Goal: Task Accomplishment & Management: Manage account settings

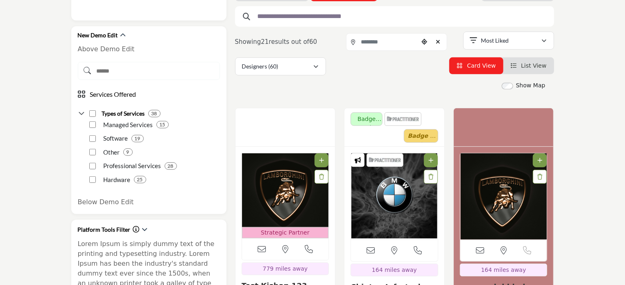
scroll to position [205, 0]
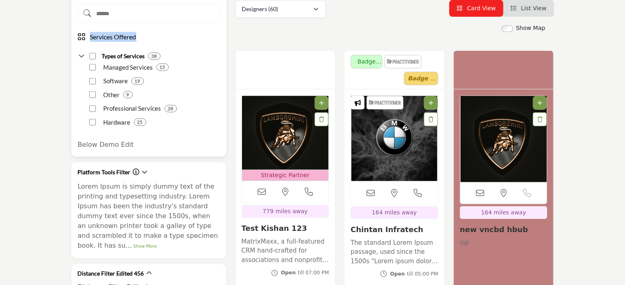
drag, startPoint x: 89, startPoint y: 35, endPoint x: 144, endPoint y: 36, distance: 55.8
click at [144, 36] on div "Services Offered" at bounding box center [149, 37] width 142 height 10
drag, startPoint x: 99, startPoint y: 50, endPoint x: 143, endPoint y: 54, distance: 44.0
click at [143, 54] on div "Types of Services 38" at bounding box center [149, 53] width 142 height 15
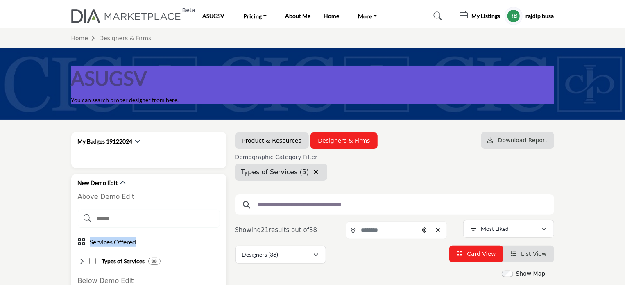
click at [80, 261] on icon at bounding box center [82, 261] width 8 height 8
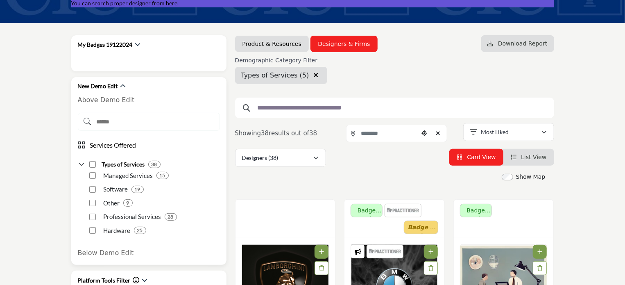
scroll to position [123, 0]
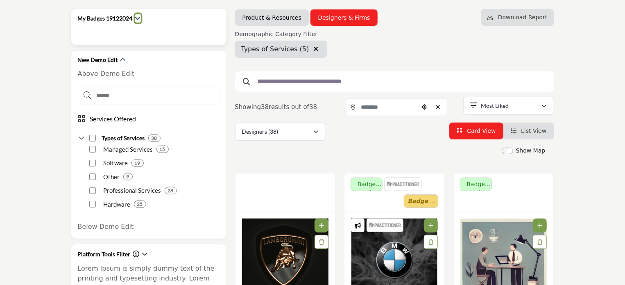
click at [139, 16] on icon "button" at bounding box center [138, 18] width 6 height 6
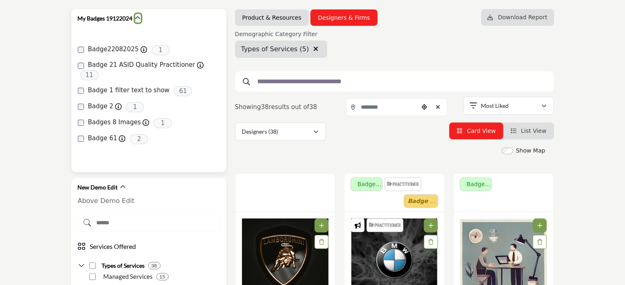
click at [139, 16] on icon "button" at bounding box center [138, 18] width 6 height 6
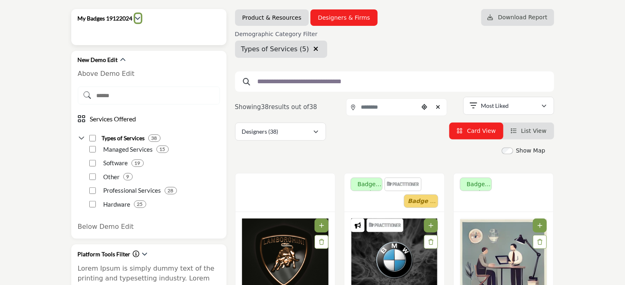
click at [139, 16] on icon "button" at bounding box center [138, 18] width 6 height 6
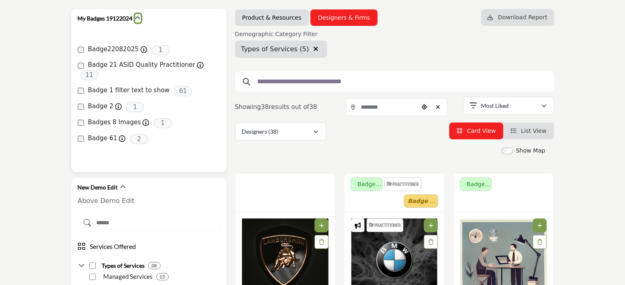
click at [139, 16] on icon "button" at bounding box center [138, 18] width 6 height 6
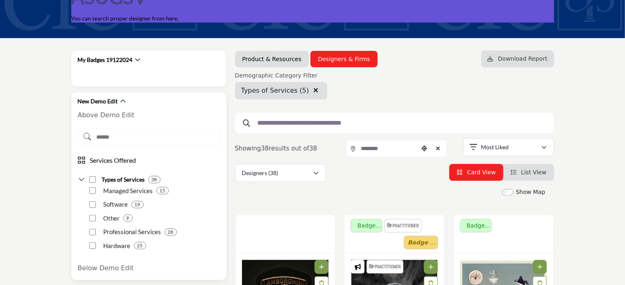
scroll to position [82, 0]
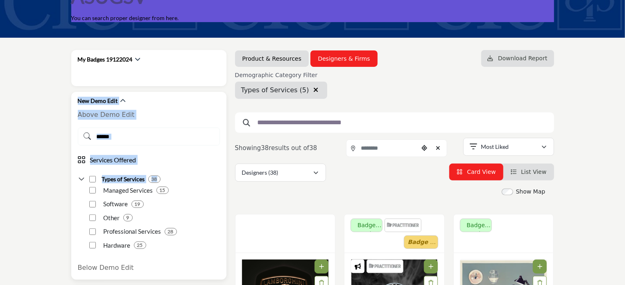
click at [89, 186] on div "New Demo Edit Above Demo Edit Services Offered Software 9" at bounding box center [148, 186] width 155 height 188
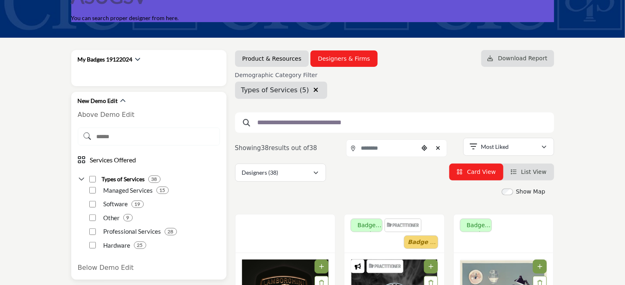
drag, startPoint x: 70, startPoint y: 96, endPoint x: 117, endPoint y: 219, distance: 131.5
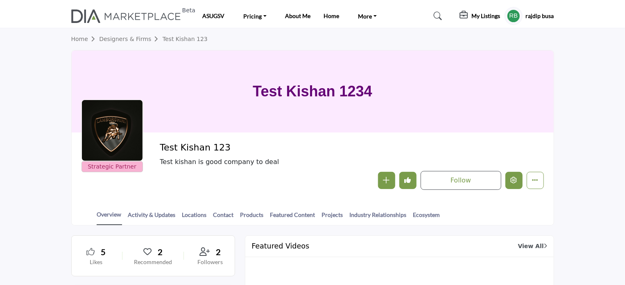
click at [515, 180] on icon "Edit company" at bounding box center [514, 180] width 7 height 7
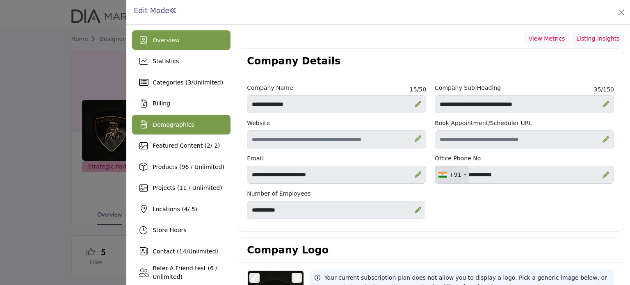
click at [166, 123] on span "Demographics" at bounding box center [172, 124] width 41 height 7
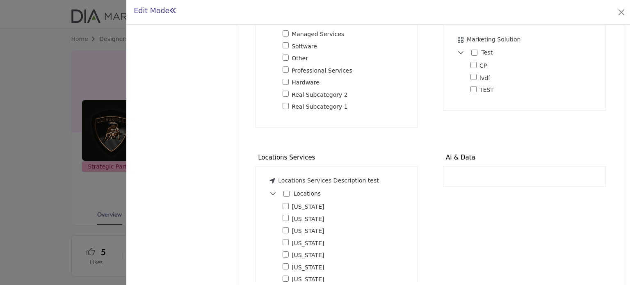
scroll to position [613, 0]
